Goal: Find specific page/section: Find specific page/section

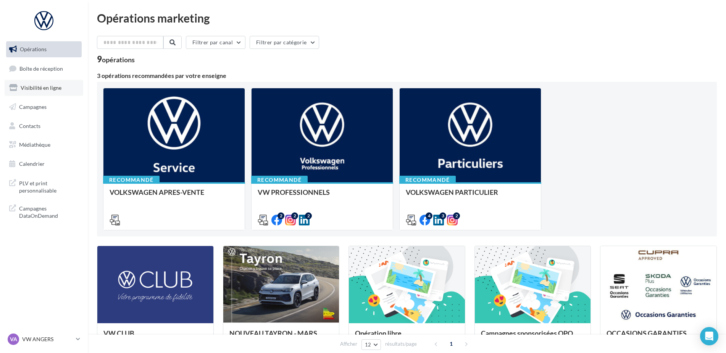
click at [57, 95] on link "Visibilité en ligne" at bounding box center [44, 88] width 79 height 16
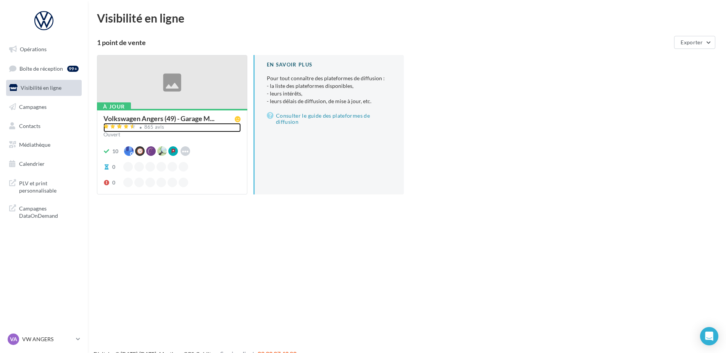
click at [144, 128] on div "865 avis" at bounding box center [154, 126] width 20 height 5
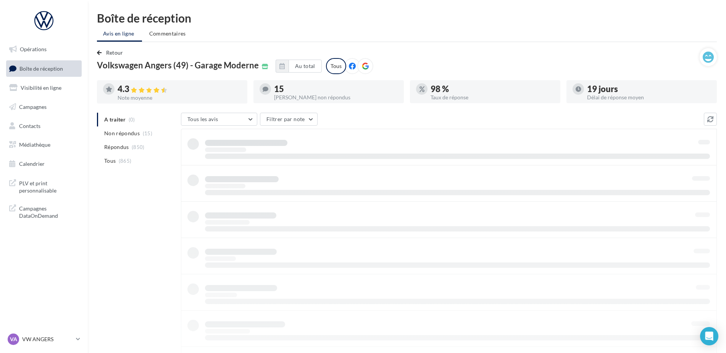
click at [123, 287] on div "Opérations Boîte de réception Visibilité en ligne Campagnes Contacts Médiathèqu…" at bounding box center [363, 269] width 726 height 515
